Goal: Check status: Check status

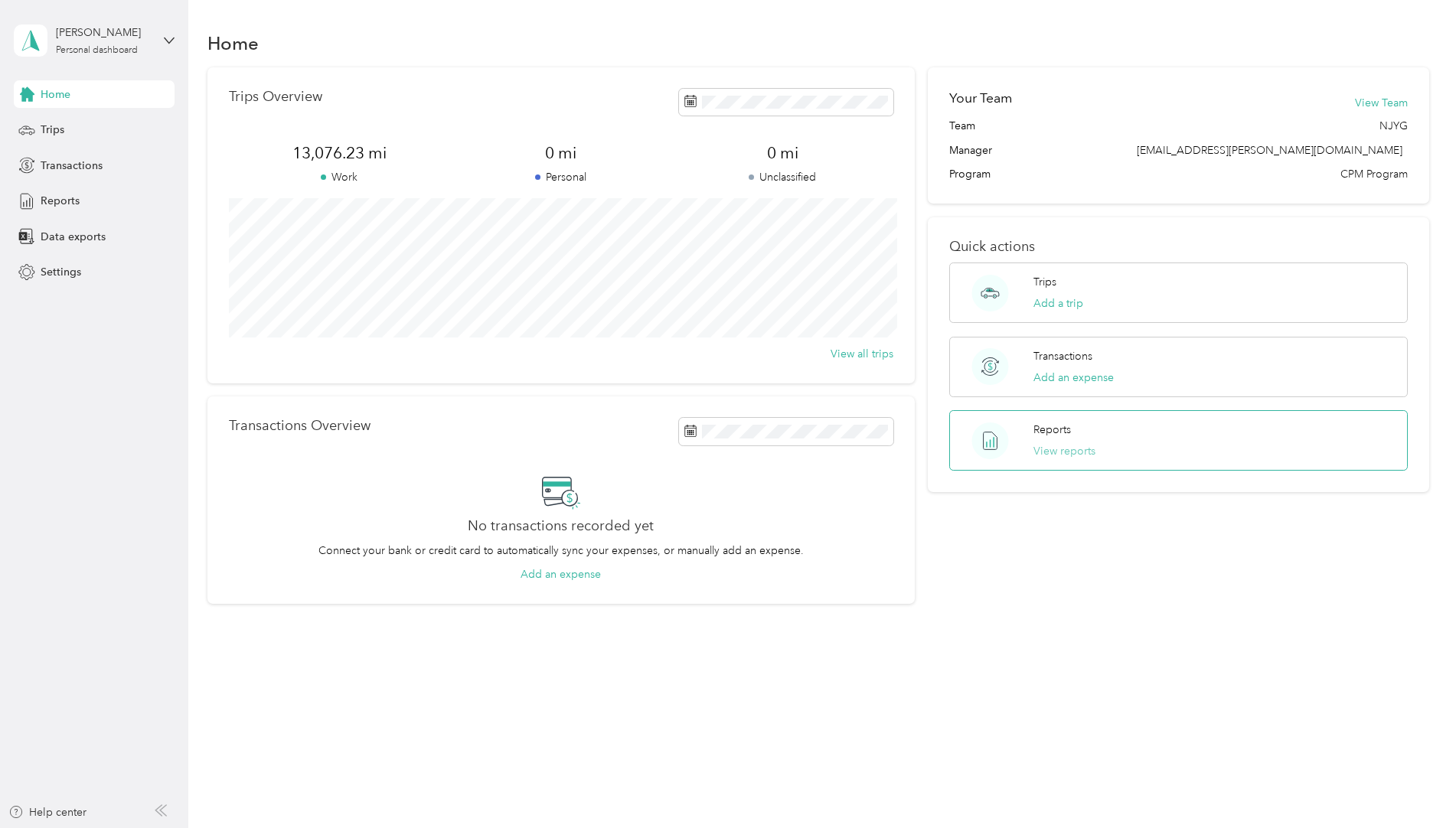
click at [1070, 452] on button "View reports" at bounding box center [1064, 451] width 62 height 16
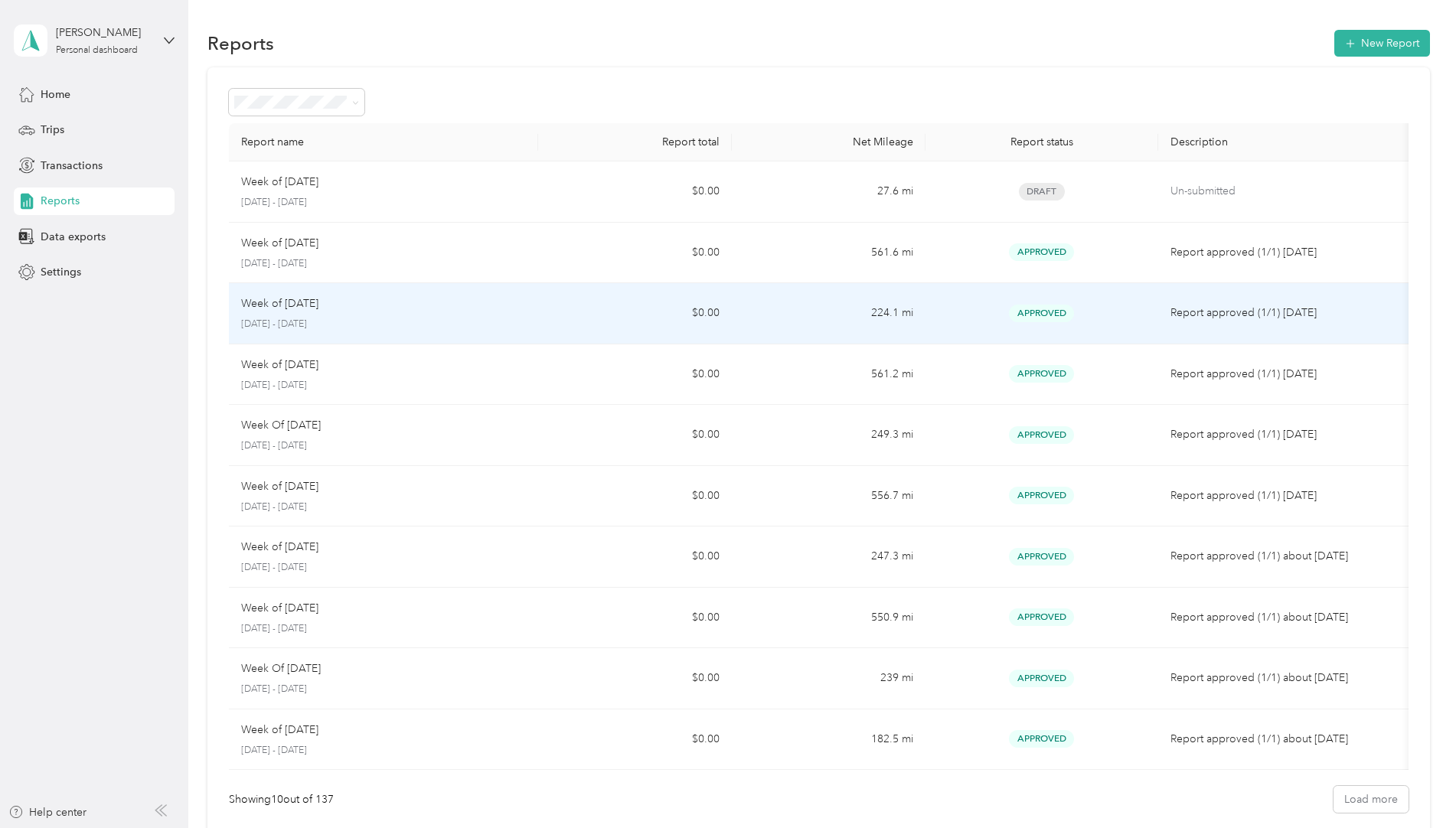
click at [1029, 316] on span "Approved" at bounding box center [1042, 314] width 65 height 18
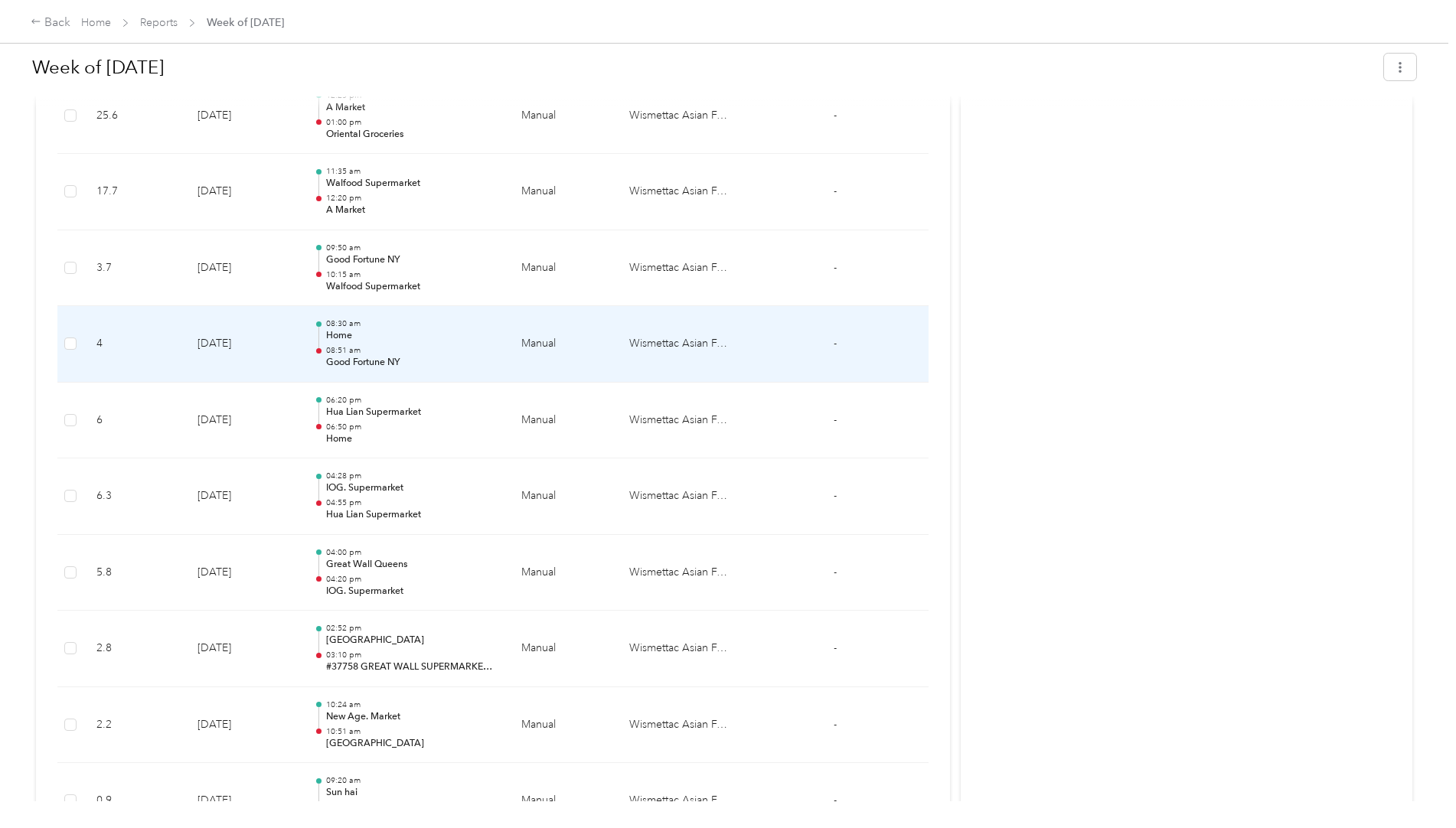
scroll to position [1378, 0]
click at [872, 348] on td at bounding box center [898, 345] width 62 height 76
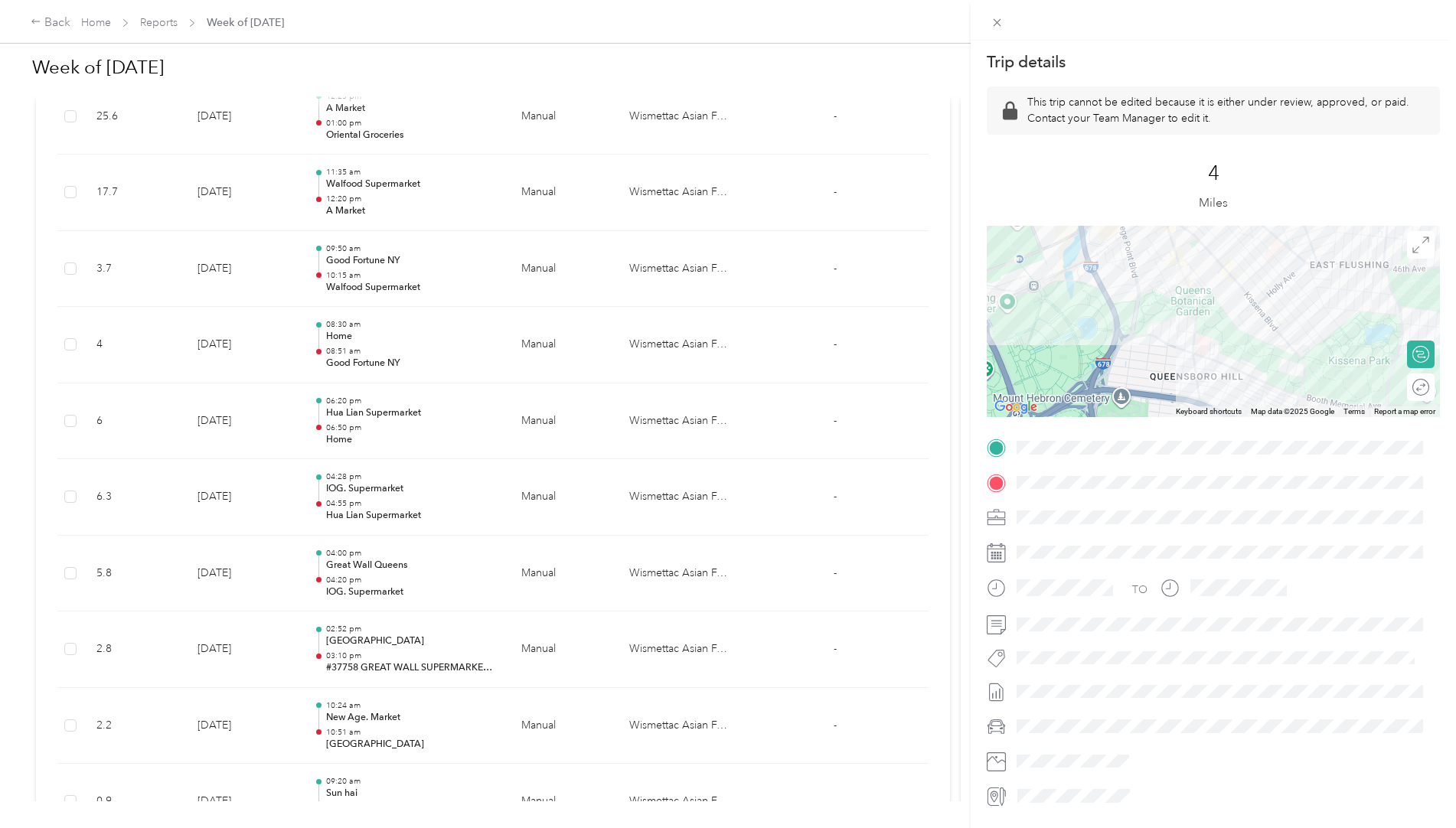
drag, startPoint x: 914, startPoint y: 323, endPoint x: 922, endPoint y: 271, distance: 52.6
click at [920, 288] on div "Trip details This trip cannot be edited because it is either under review, appr…" at bounding box center [728, 414] width 1456 height 828
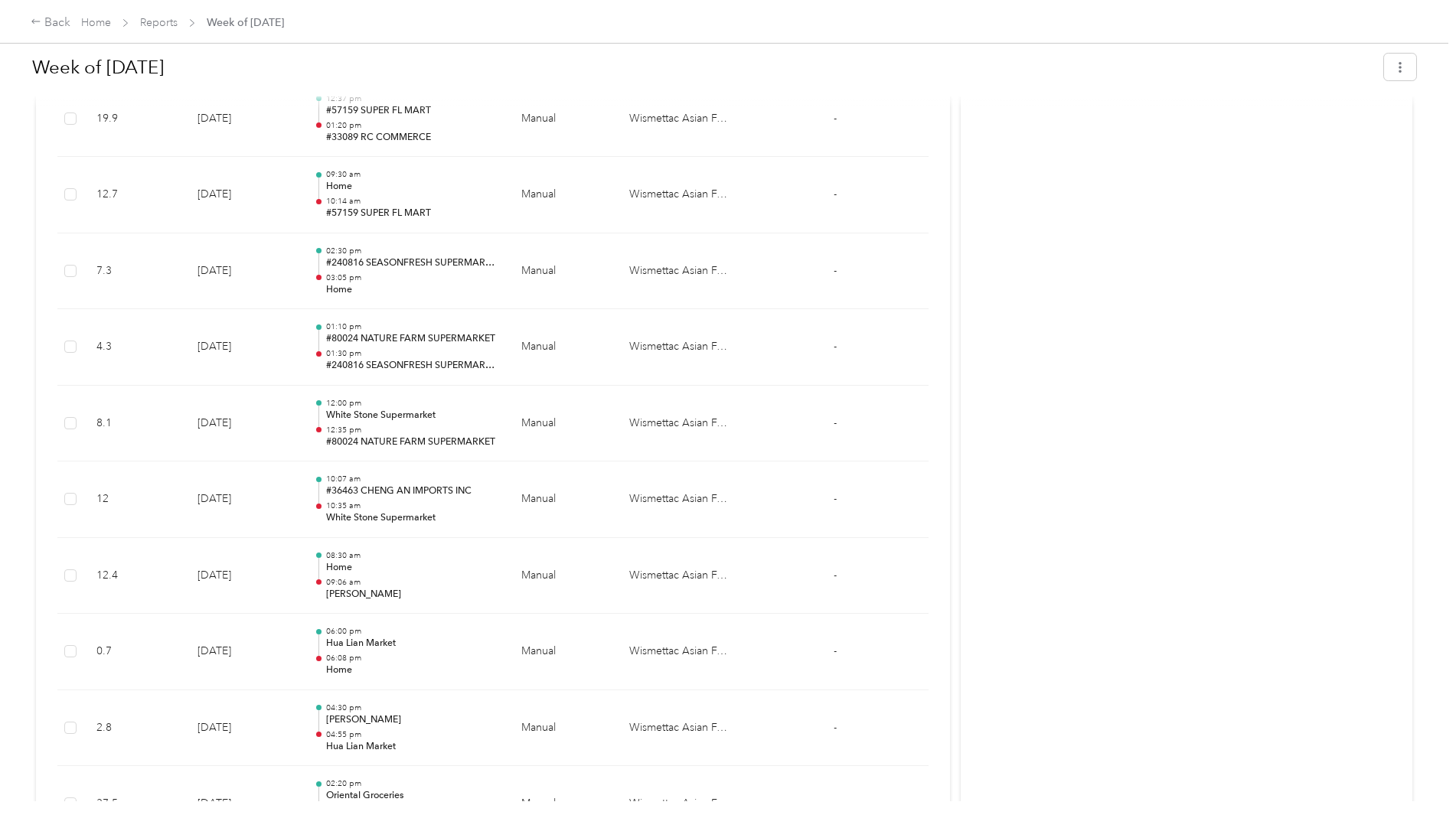
scroll to position [614, 0]
